Goal: Task Accomplishment & Management: Complete application form

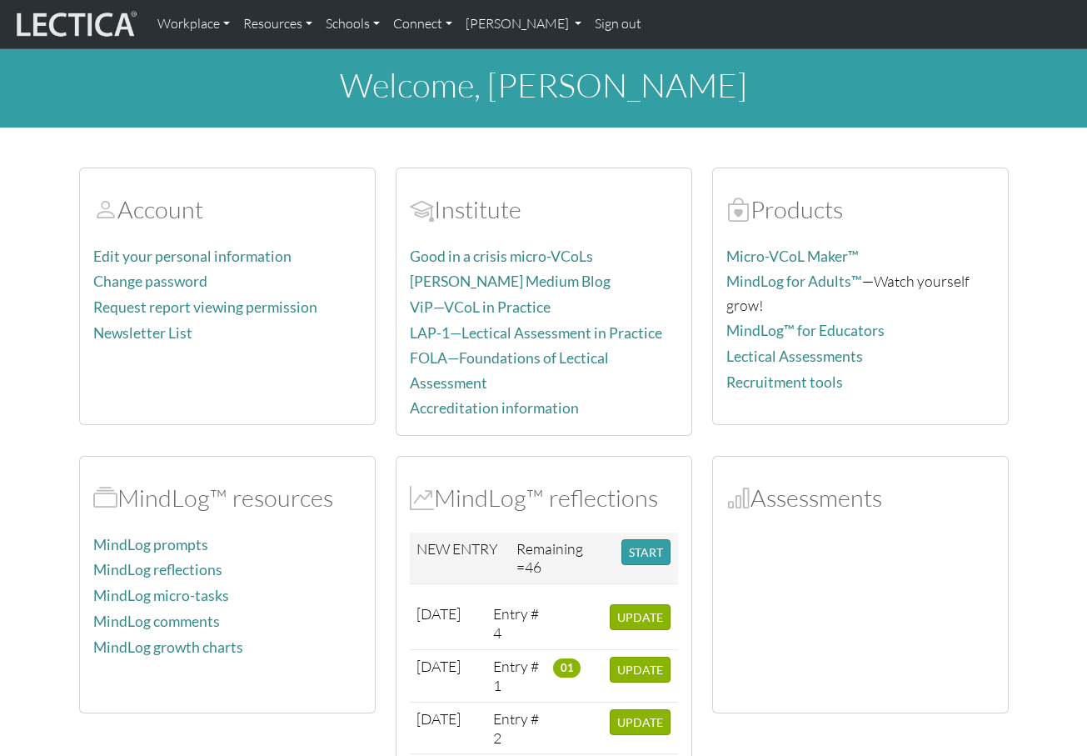
scroll to position [98, 0]
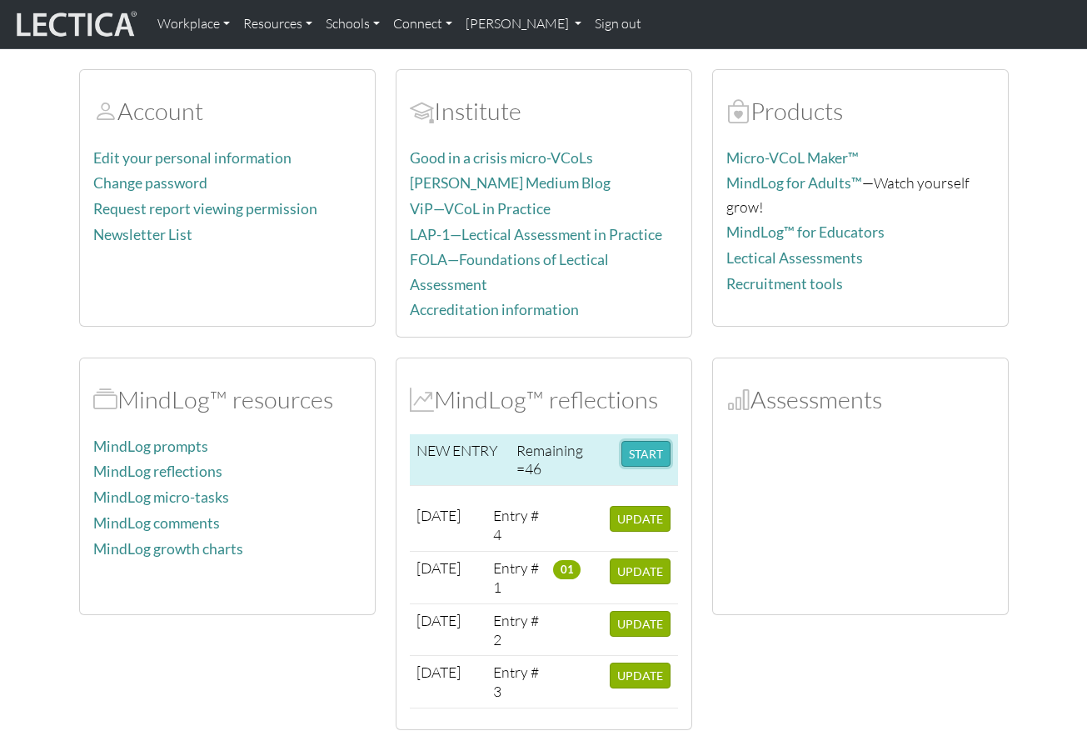
click at [640, 444] on button "START" at bounding box center [646, 454] width 49 height 26
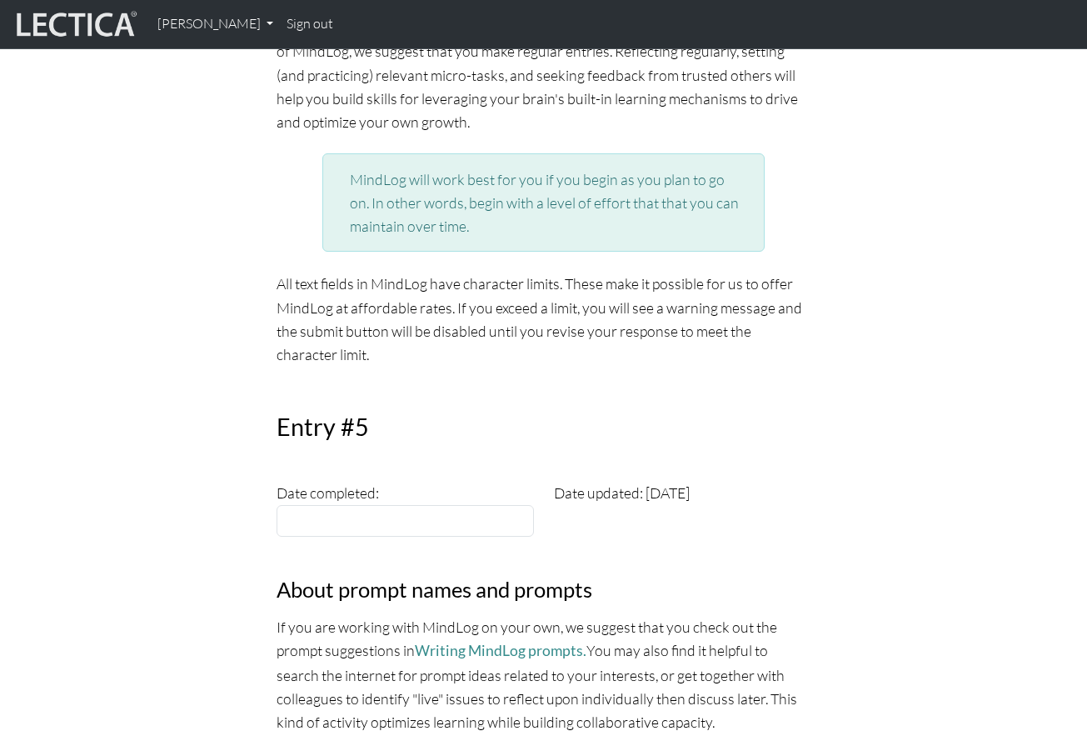
scroll to position [338, 0]
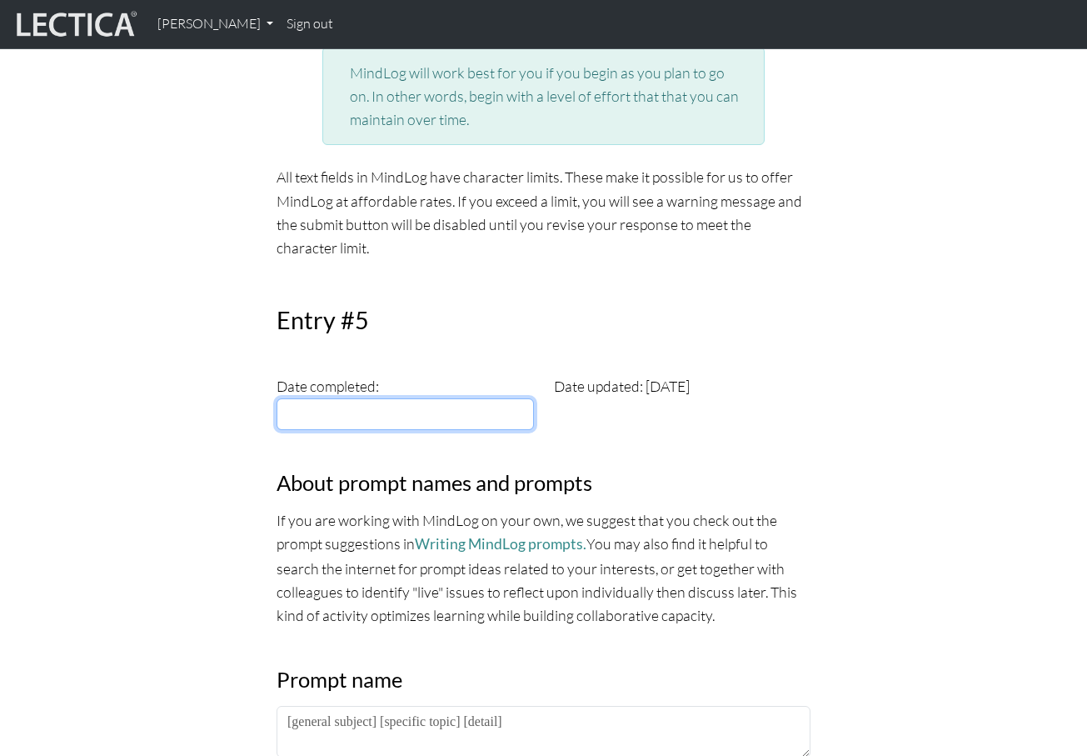
type input "[DATE]"
click at [432, 415] on input "[DATE]" at bounding box center [405, 414] width 257 height 32
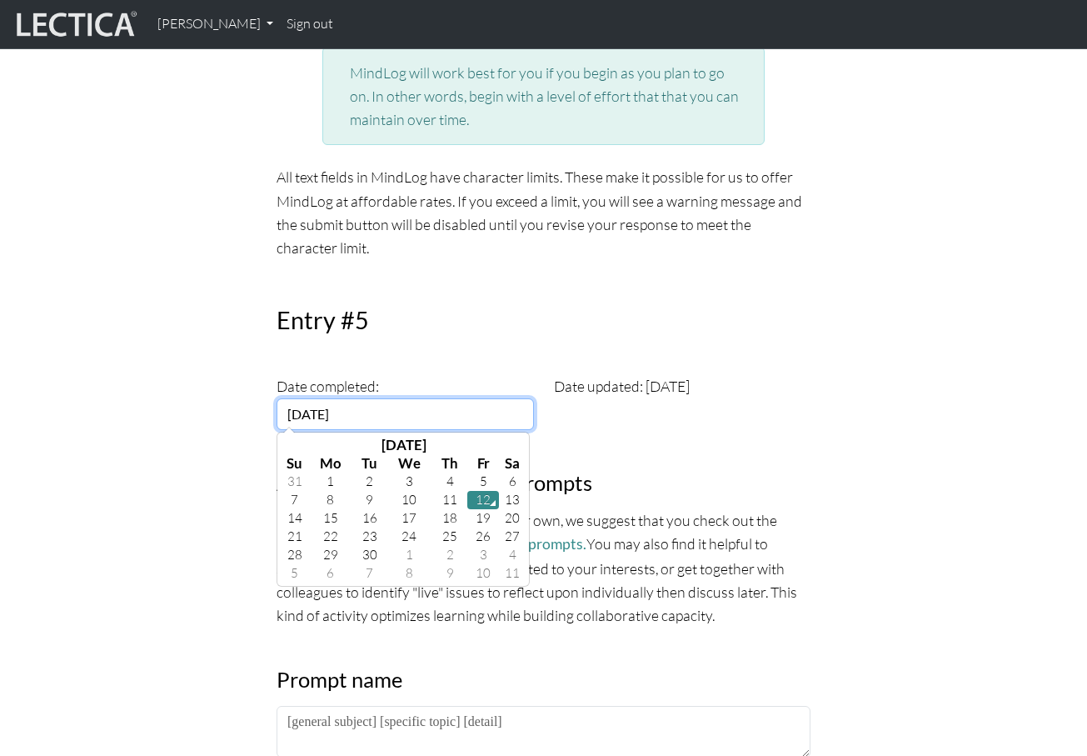
click at [480, 502] on td "12" at bounding box center [483, 500] width 32 height 18
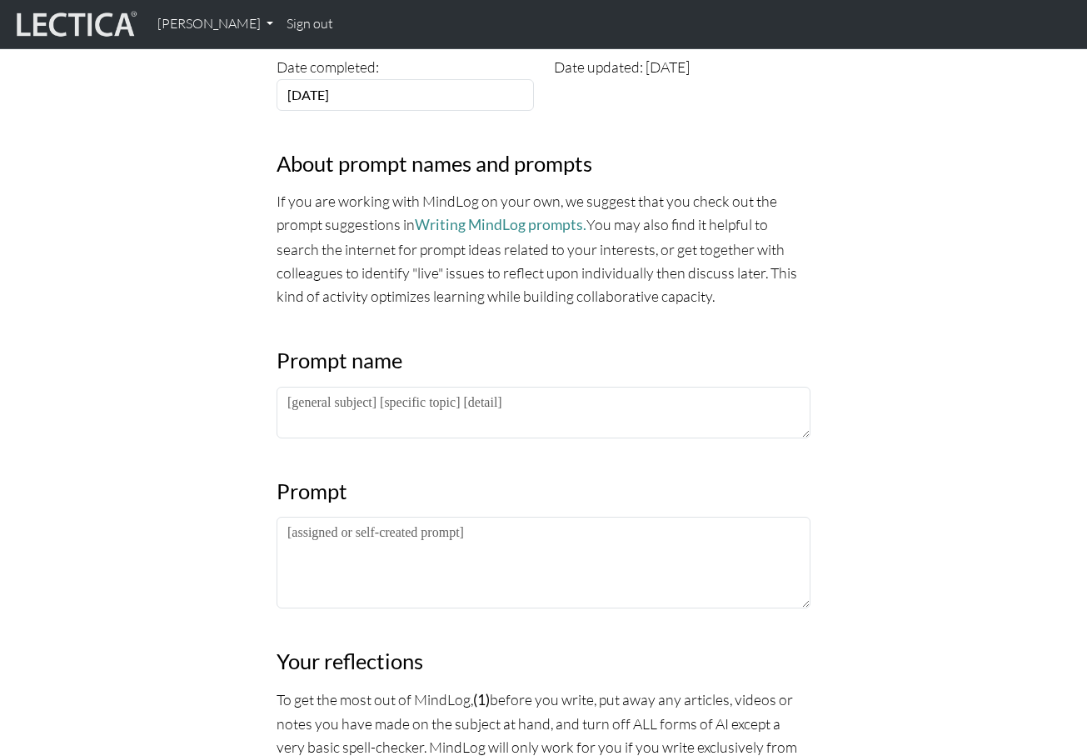
scroll to position [703, 0]
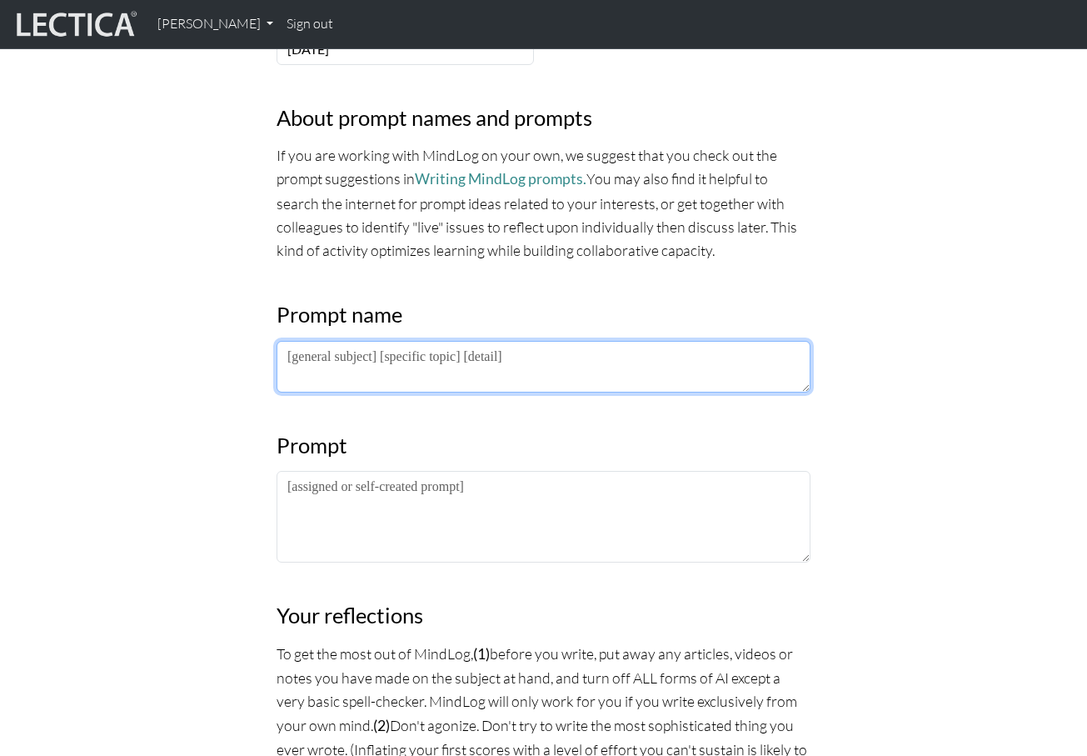
click at [450, 366] on textarea at bounding box center [544, 367] width 534 height 52
type textarea "LDP 2025"
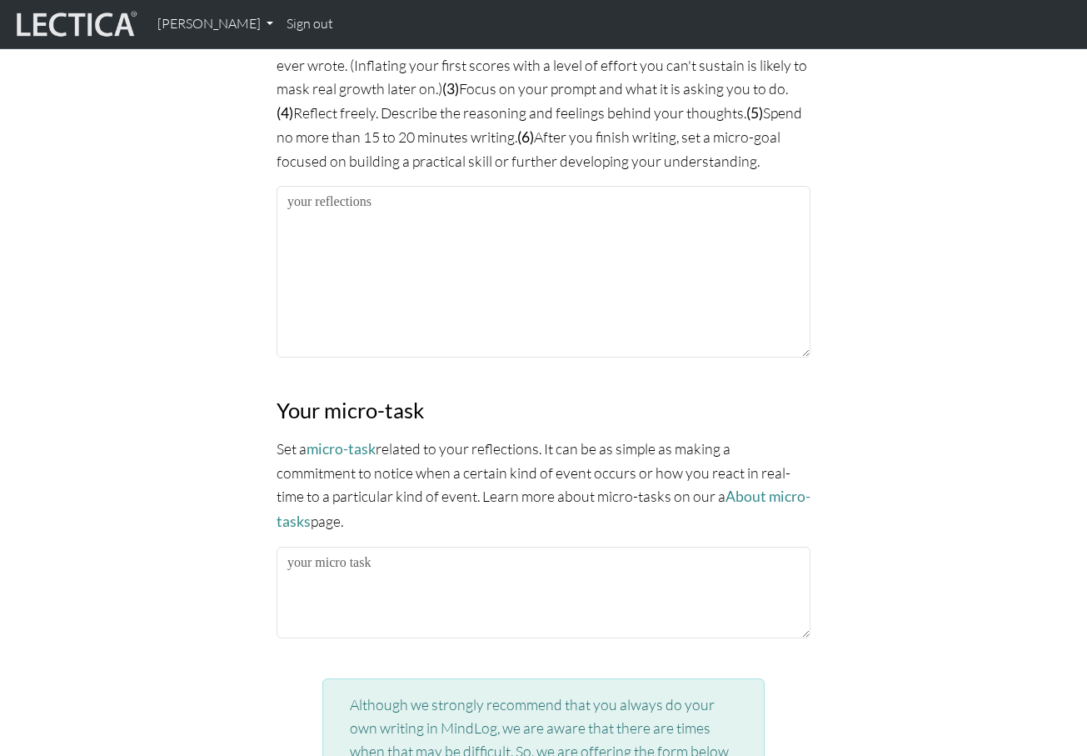
scroll to position [1411, 0]
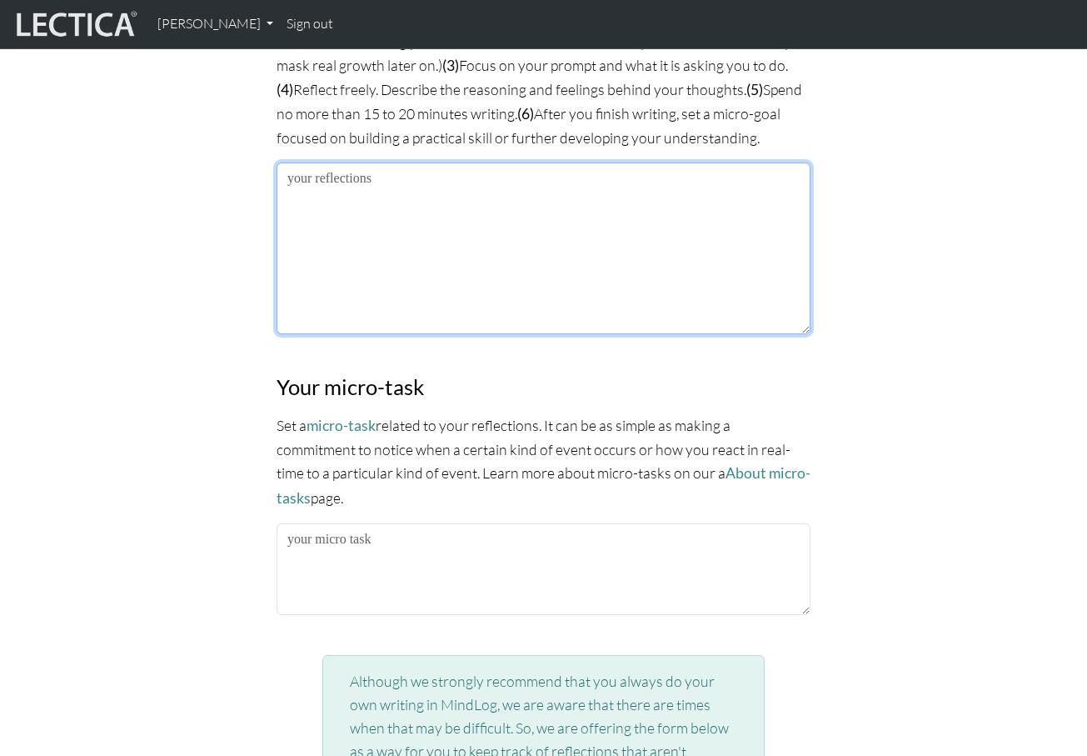
click at [401, 187] on textarea at bounding box center [544, 248] width 534 height 172
paste textarea "Lore I do sitametc adipi eli seddoeiu/temporinci/utlaboree do magn aliquaenimad…"
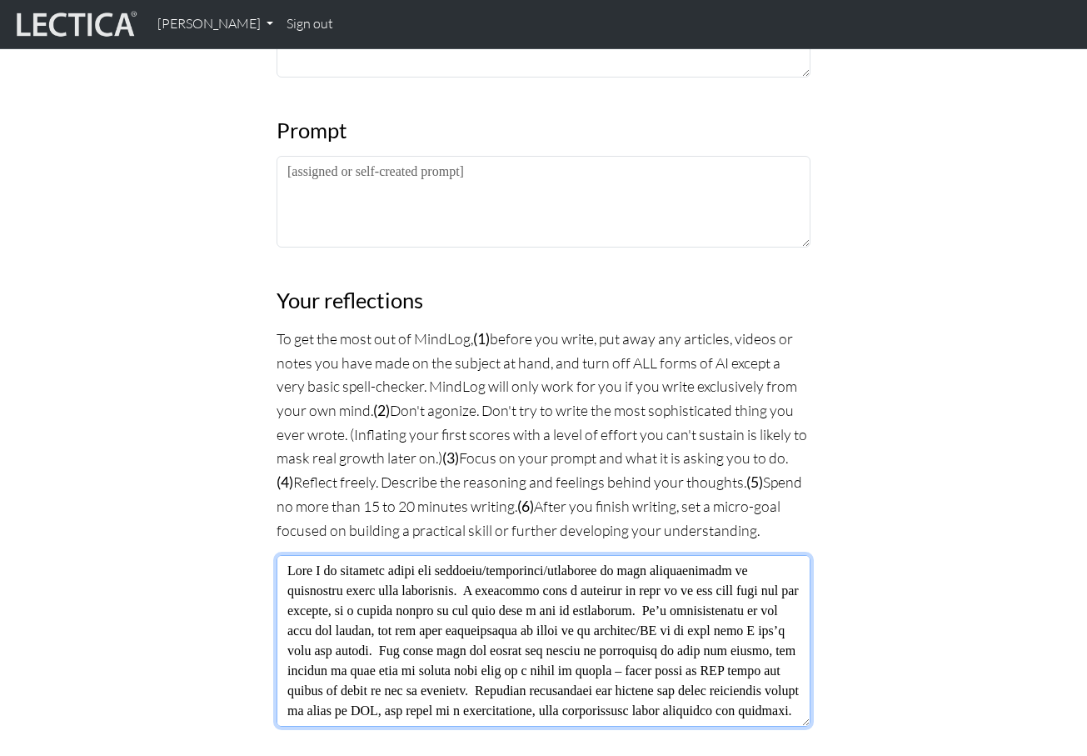
scroll to position [977, 0]
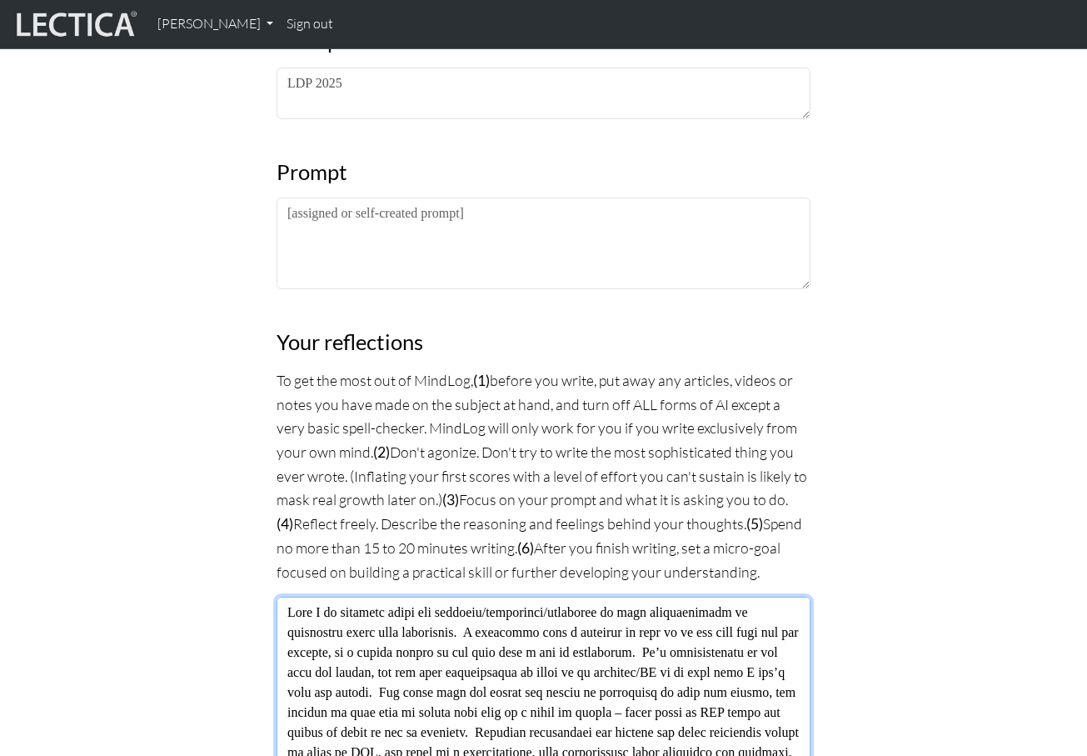
type textarea "Lore I do sitametc adipi eli seddoeiu/temporinci/utlaboree do magn aliquaenimad…"
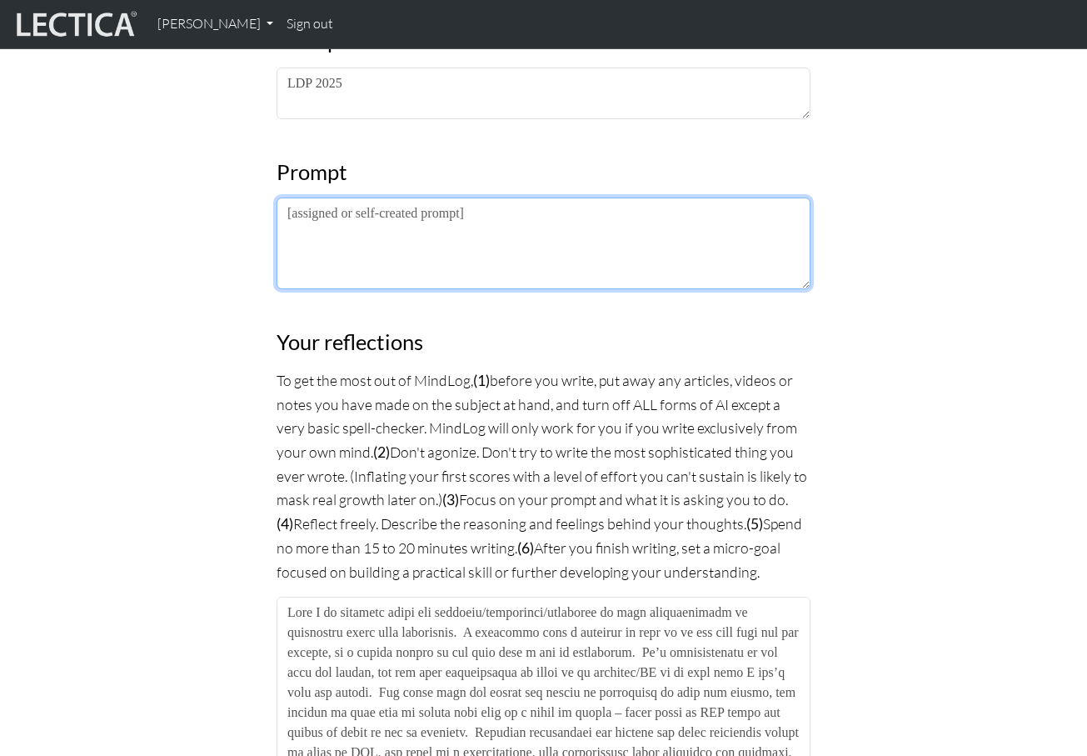
click at [351, 236] on textarea at bounding box center [544, 243] width 534 height 92
paste textarea "Lore I do sitametc adipi eli seddoeiu/temporinci/utlaboree do magn aliquaenimad…"
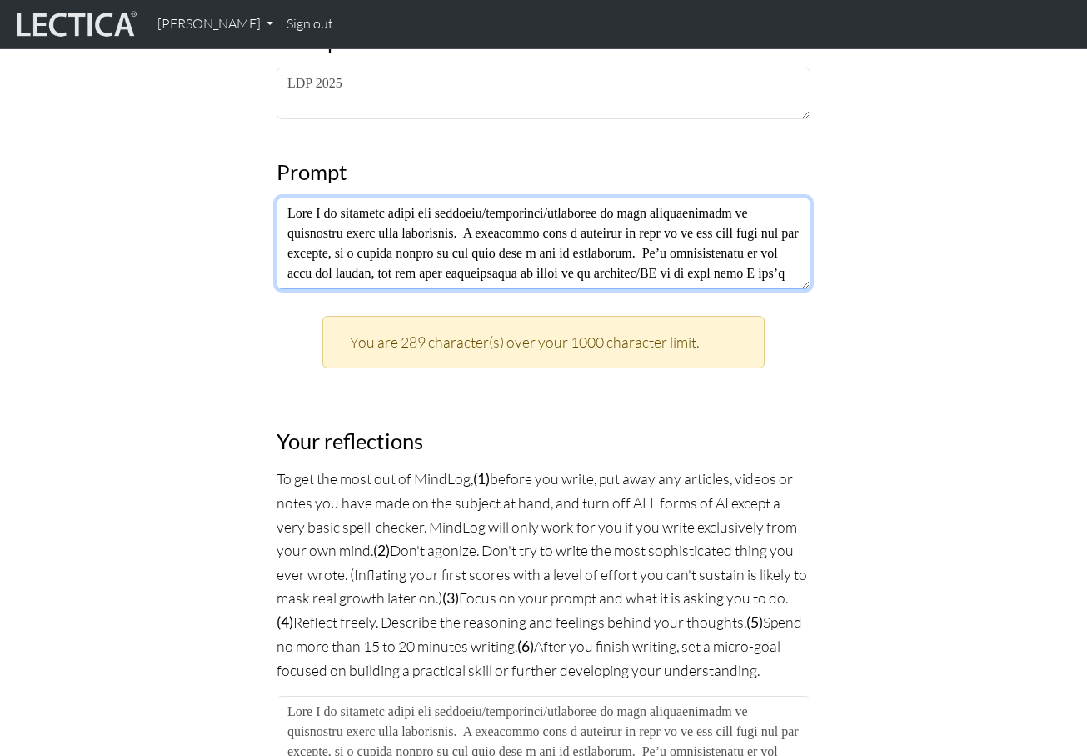
scroll to position [272, 0]
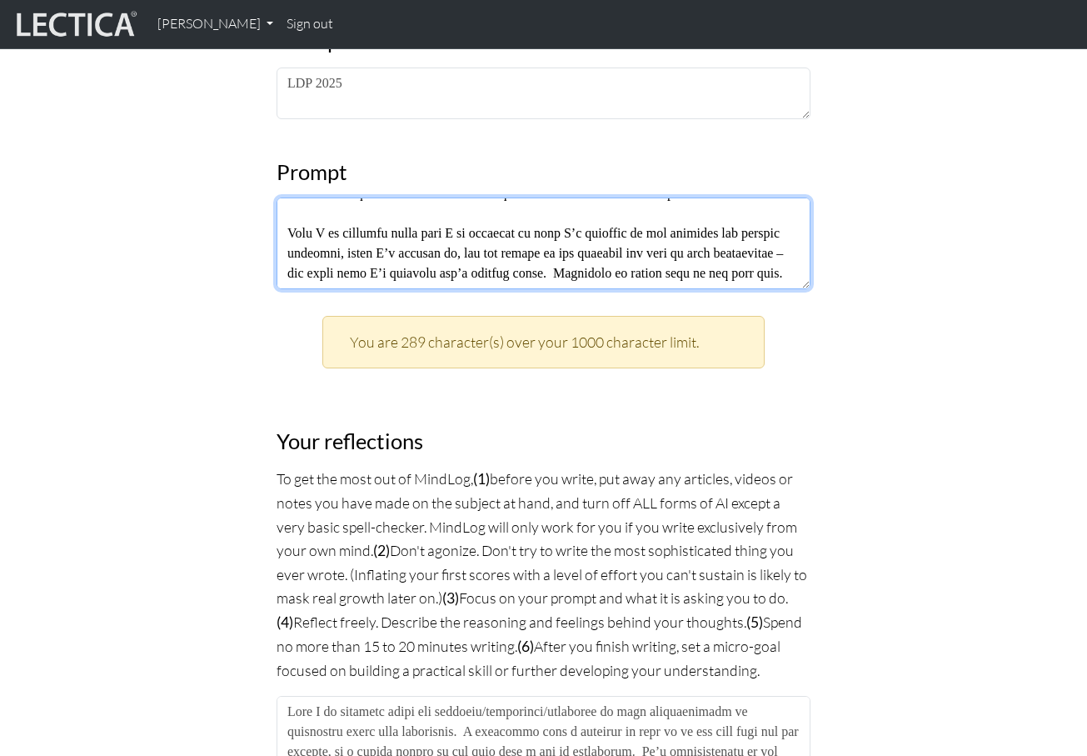
click at [567, 222] on textarea at bounding box center [544, 243] width 534 height 92
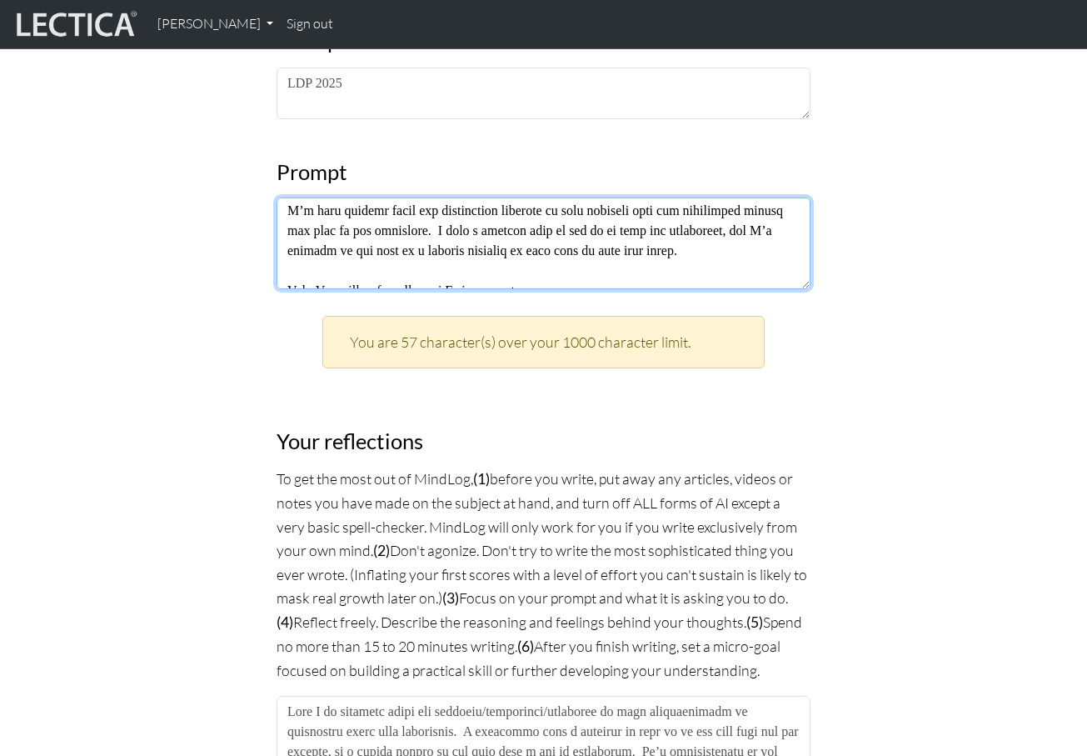
scroll to position [0, 0]
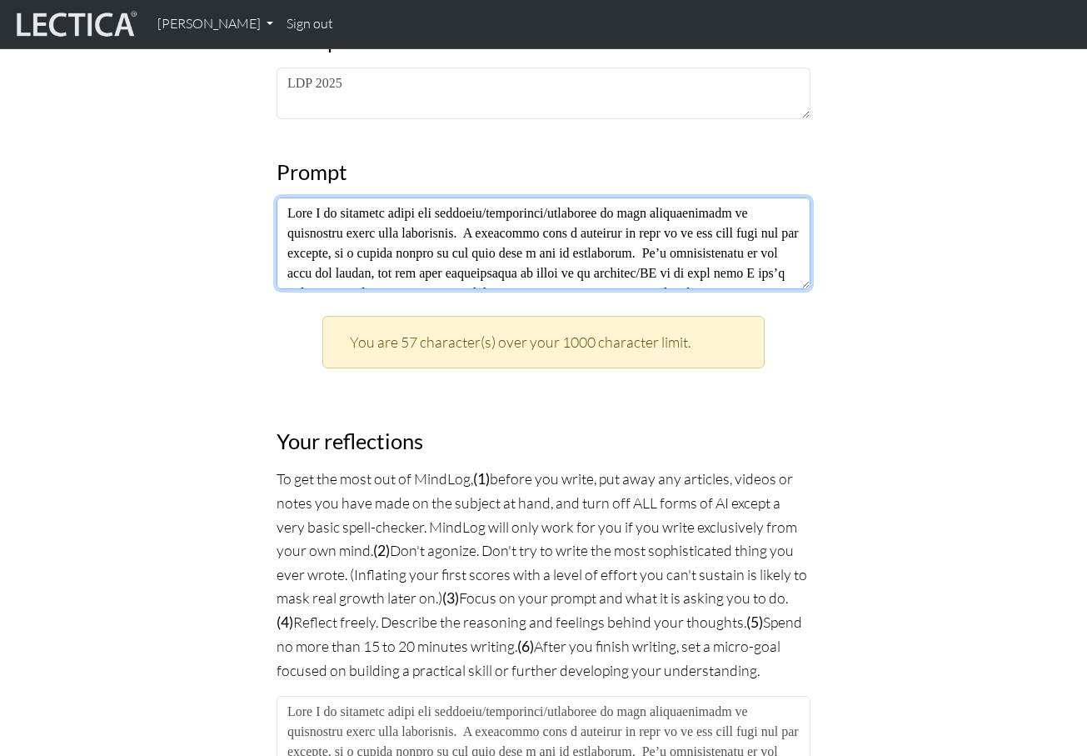
drag, startPoint x: 766, startPoint y: 272, endPoint x: 659, endPoint y: 213, distance: 121.6
click at [659, 213] on textarea at bounding box center [544, 243] width 534 height 92
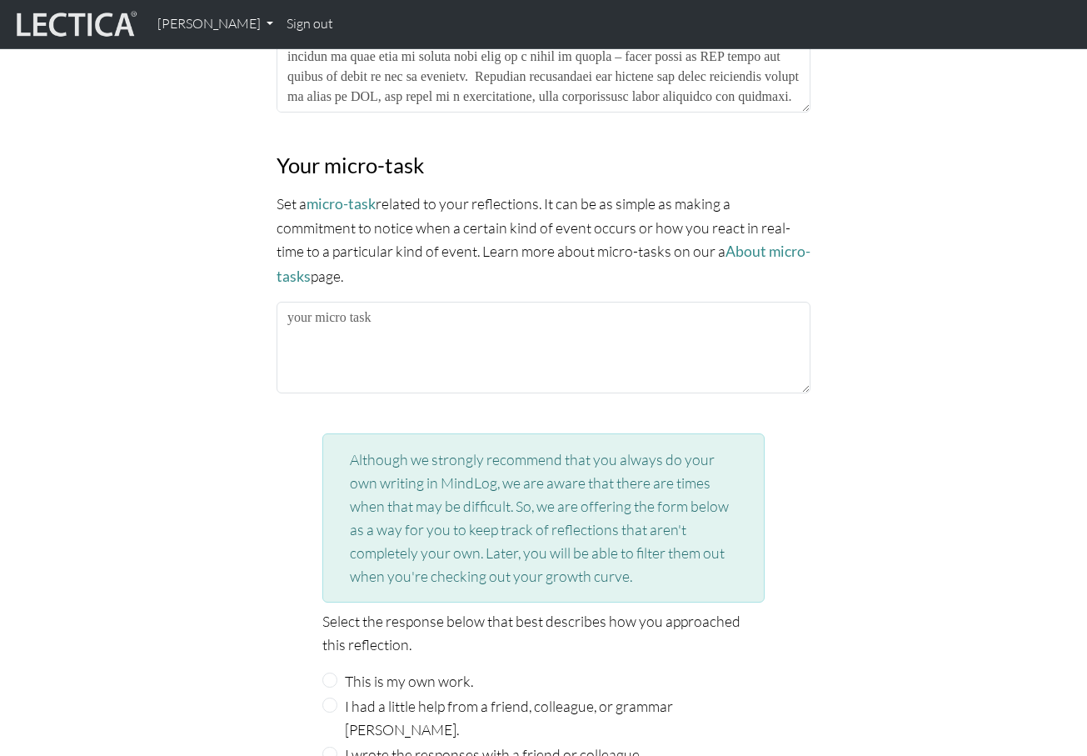
scroll to position [1557, 0]
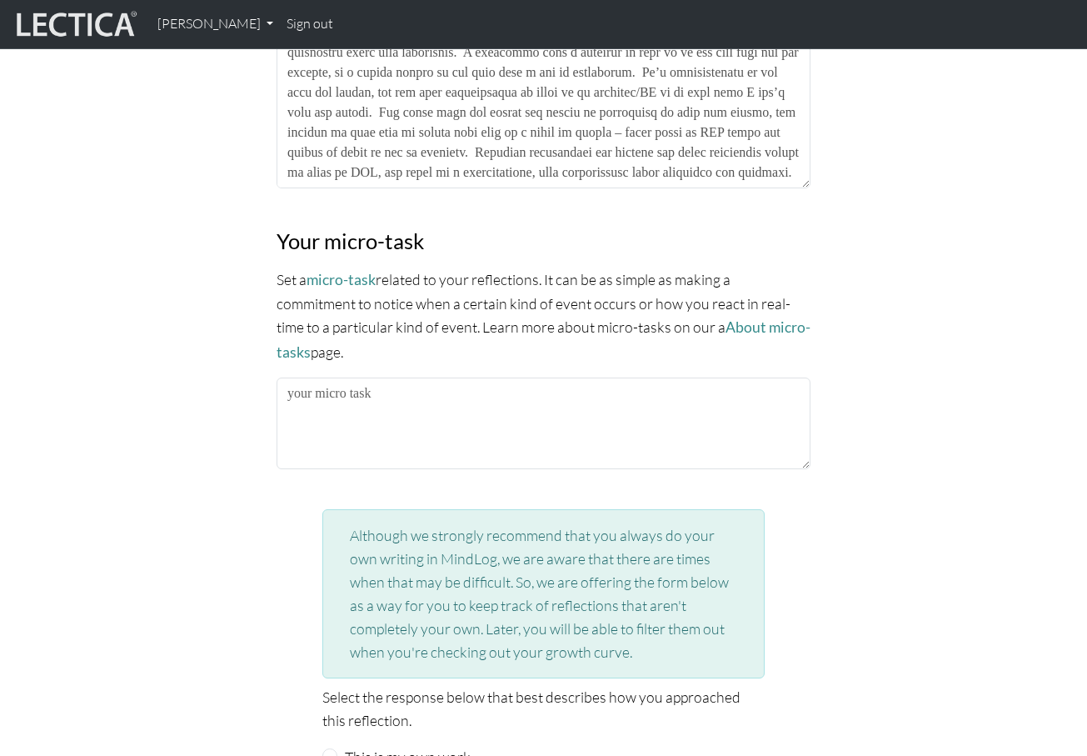
type textarea "What I am noticing about the lectures/frameworks/practices is What I am noticin…"
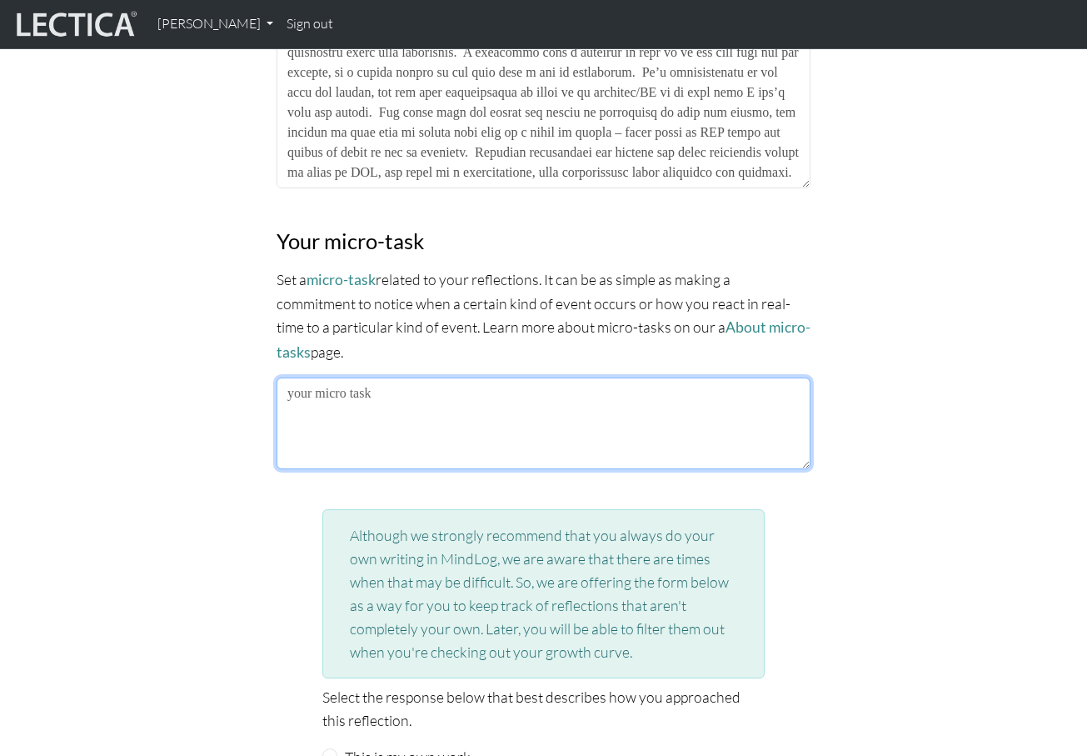
click at [523, 402] on textarea at bounding box center [544, 423] width 534 height 92
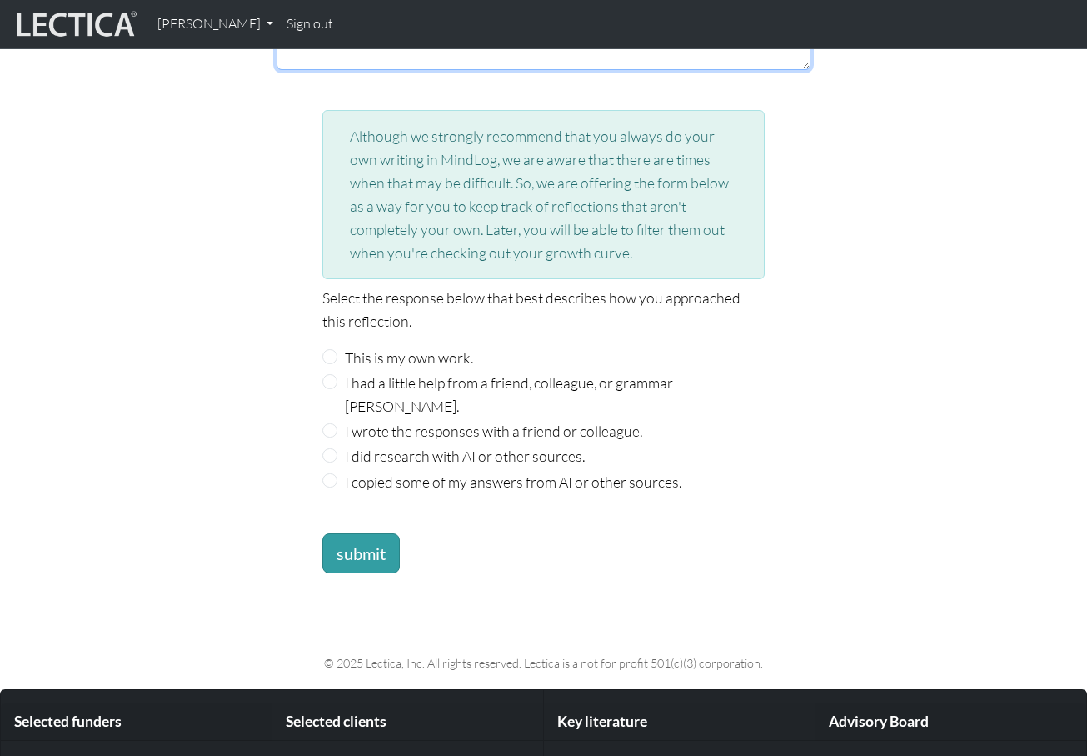
scroll to position [1961, 0]
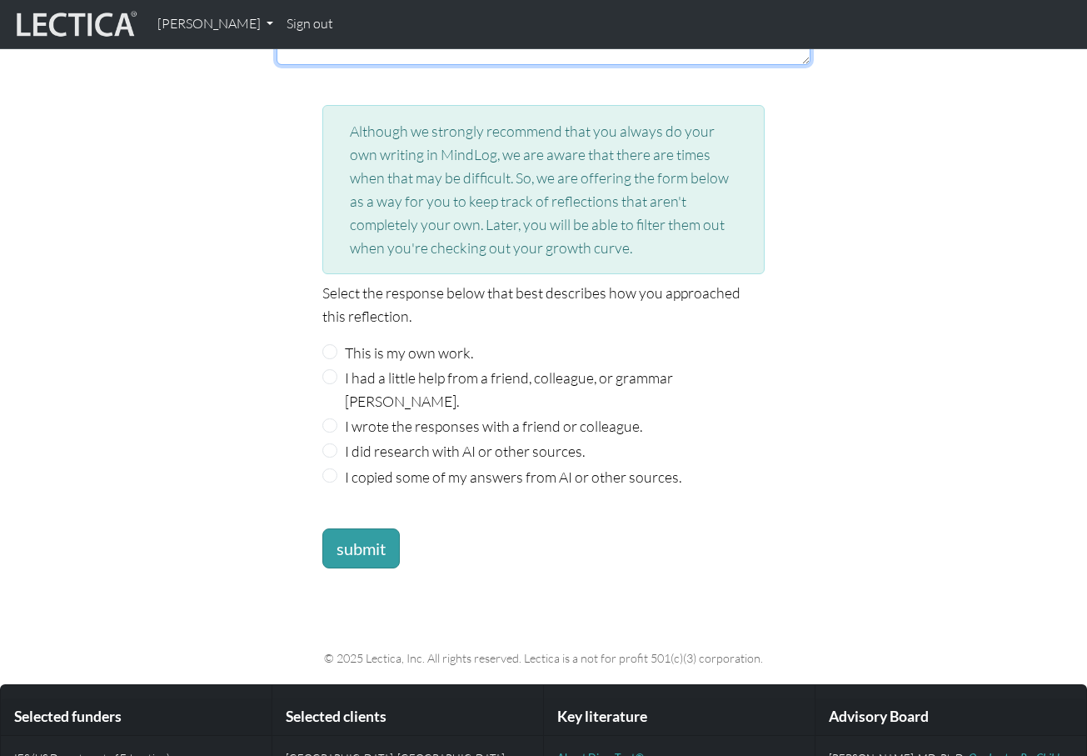
type textarea "This weekend I'm going to notice how I react to my kids pressures (and relation…"
click at [421, 341] on label "This is my own work." at bounding box center [409, 352] width 128 height 23
click at [337, 344] on input "This is my own work." at bounding box center [329, 351] width 15 height 15
radio input "true"
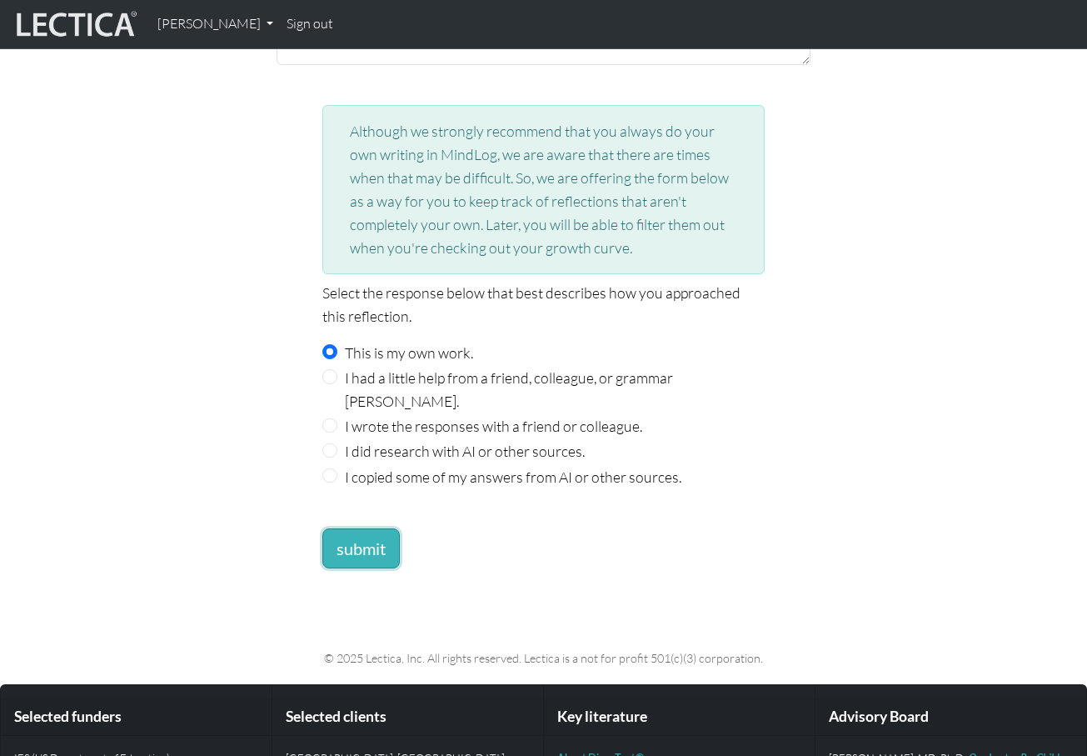
click at [362, 528] on button "submit" at bounding box center [360, 548] width 77 height 40
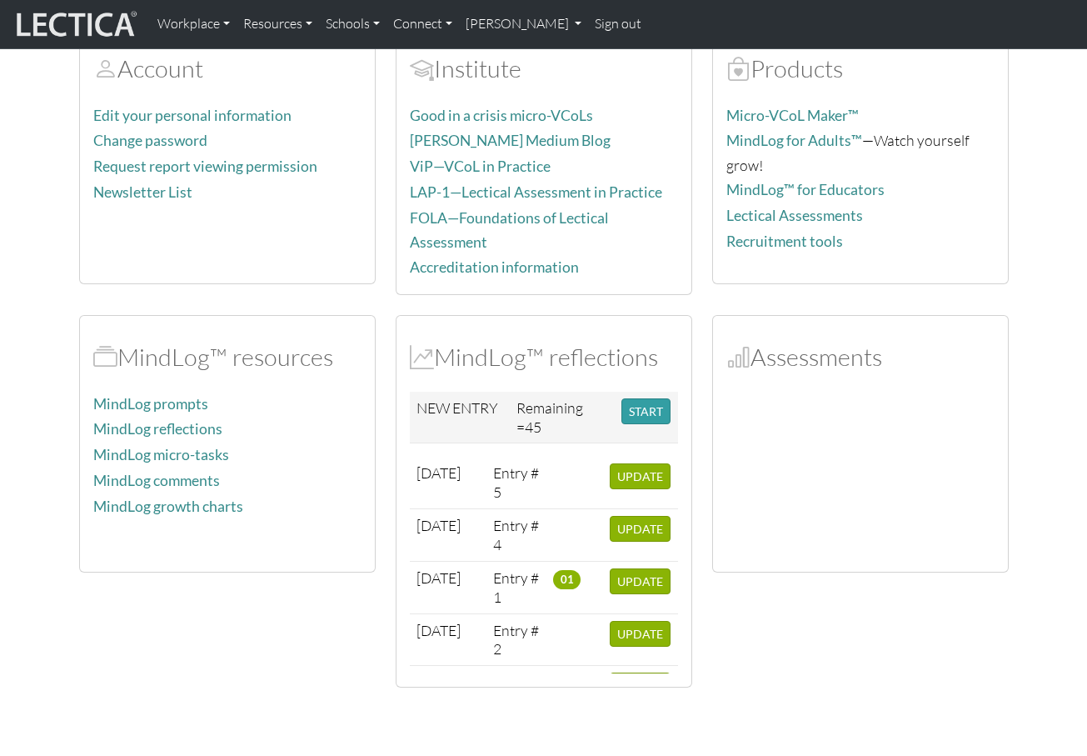
scroll to position [216, 0]
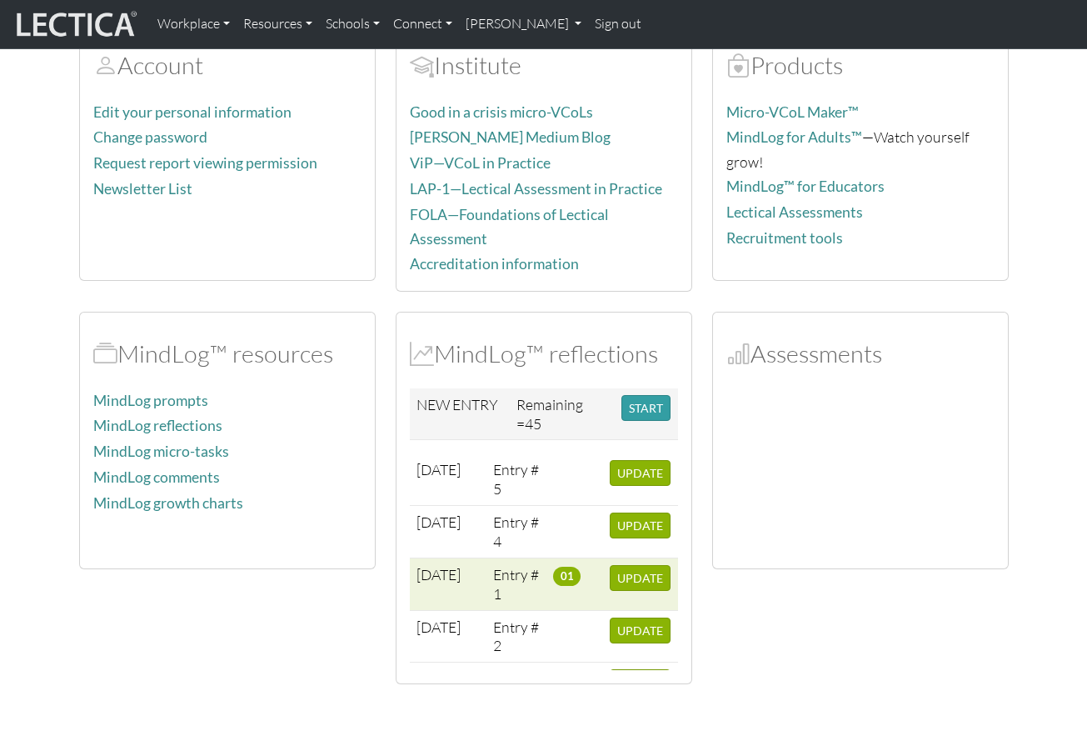
click at [563, 571] on span "01" at bounding box center [566, 576] width 27 height 18
click at [521, 567] on td "Entry # 1" at bounding box center [517, 583] width 60 height 52
click at [452, 565] on span "[DATE]" at bounding box center [439, 574] width 44 height 18
click at [532, 557] on td "Entry # 1" at bounding box center [517, 583] width 60 height 52
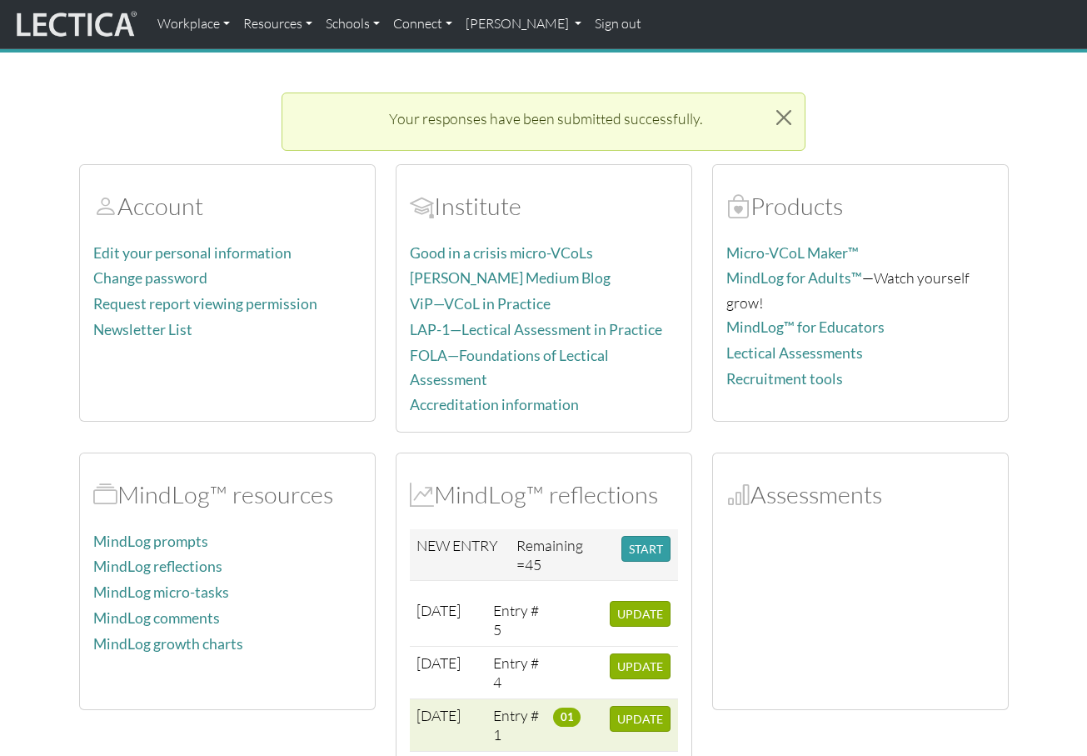
scroll to position [72, 0]
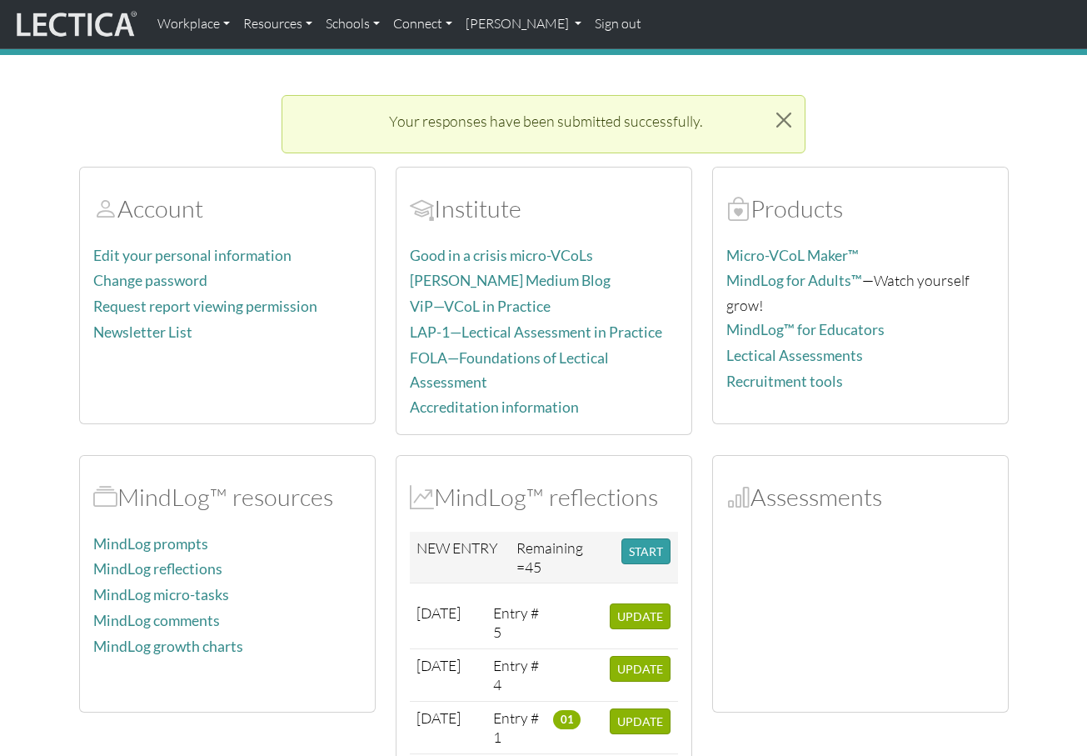
click at [762, 486] on h2 "Assessments" at bounding box center [861, 496] width 268 height 29
